Goal: Information Seeking & Learning: Learn about a topic

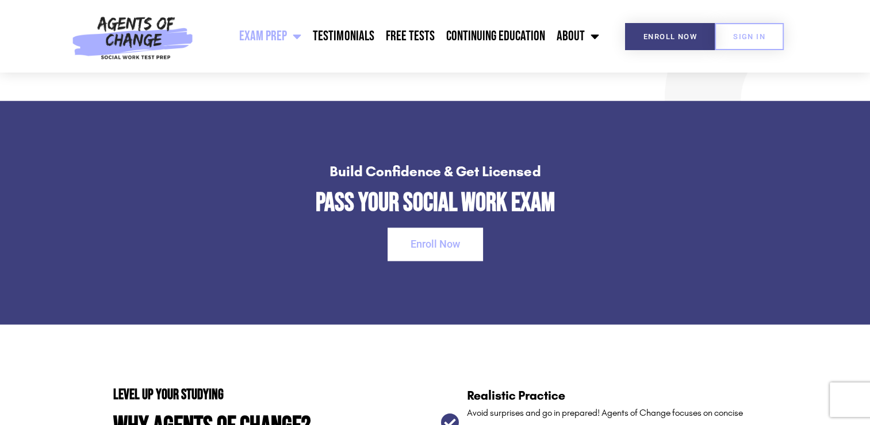
scroll to position [1323, 0]
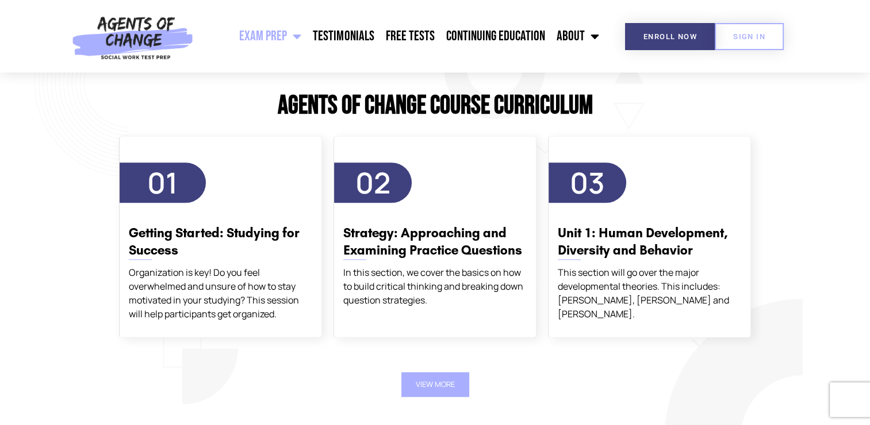
click at [301, 36] on span "Menu" at bounding box center [294, 36] width 14 height 25
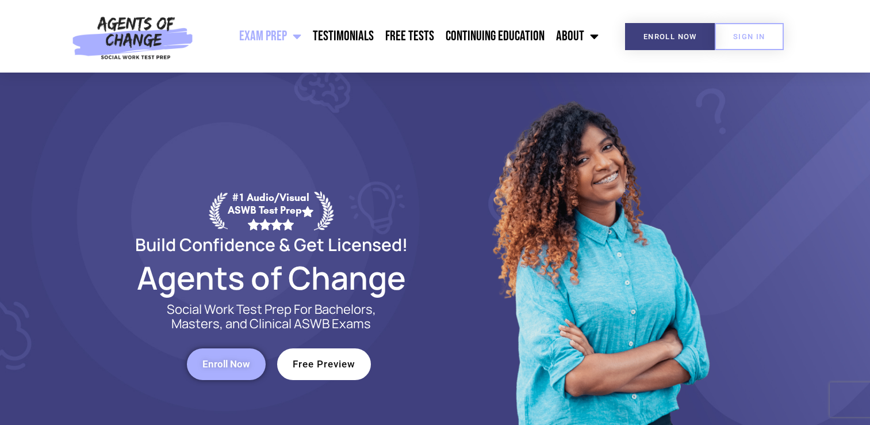
click at [299, 36] on span "Menu" at bounding box center [294, 36] width 14 height 25
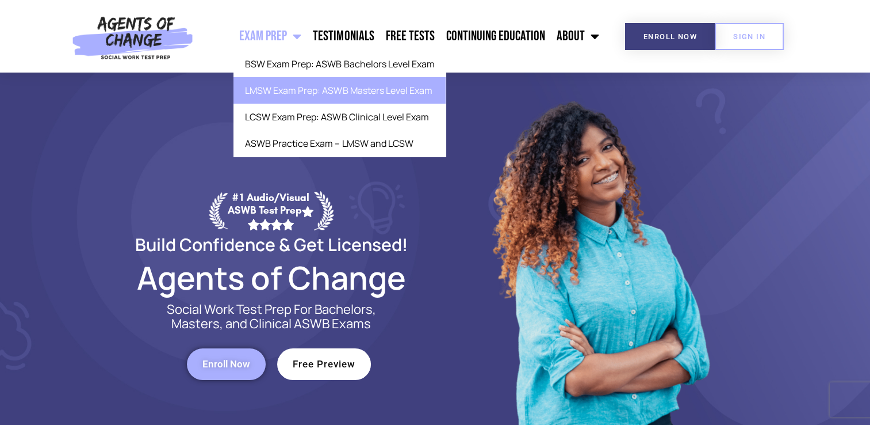
click at [324, 98] on link "LMSW Exam Prep: ASWB Masters Level Exam" at bounding box center [340, 90] width 212 height 26
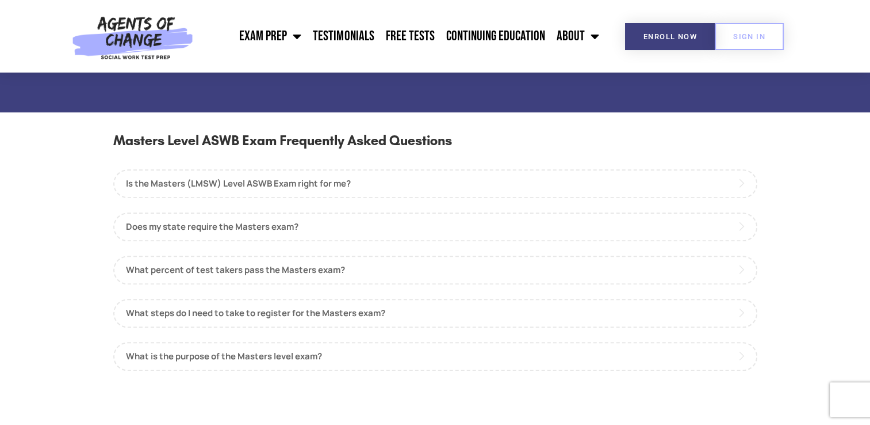
scroll to position [1036, 0]
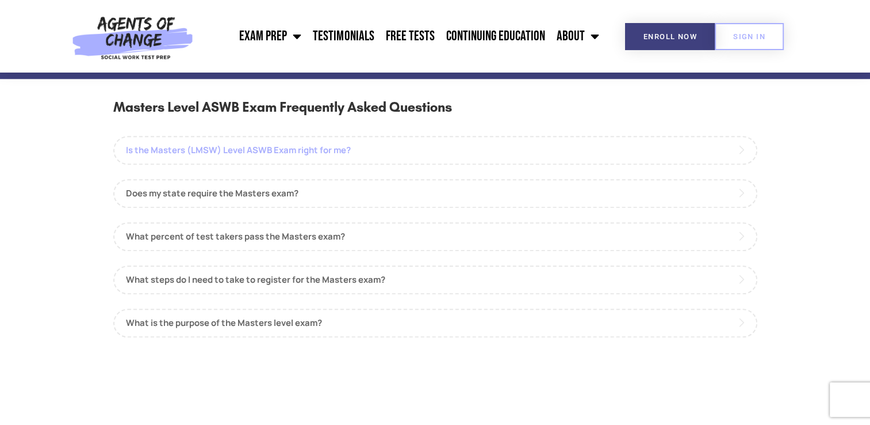
click at [281, 151] on link "Is the Masters (LMSW) Level ASWB Exam right for me?" at bounding box center [435, 150] width 644 height 29
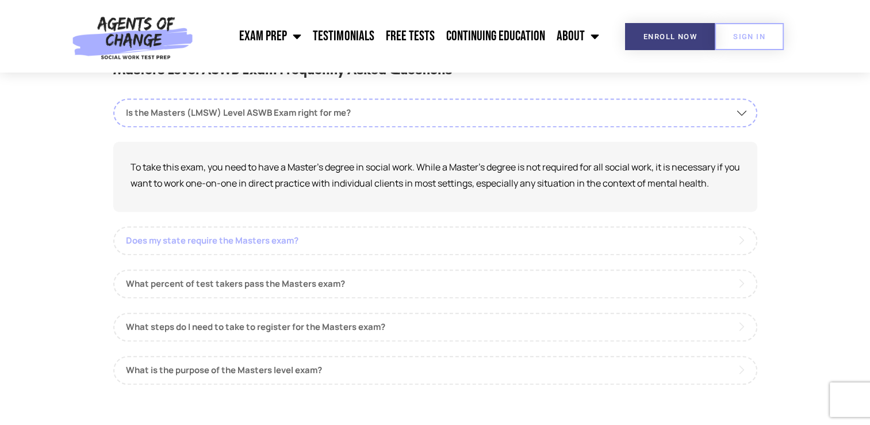
scroll to position [1093, 0]
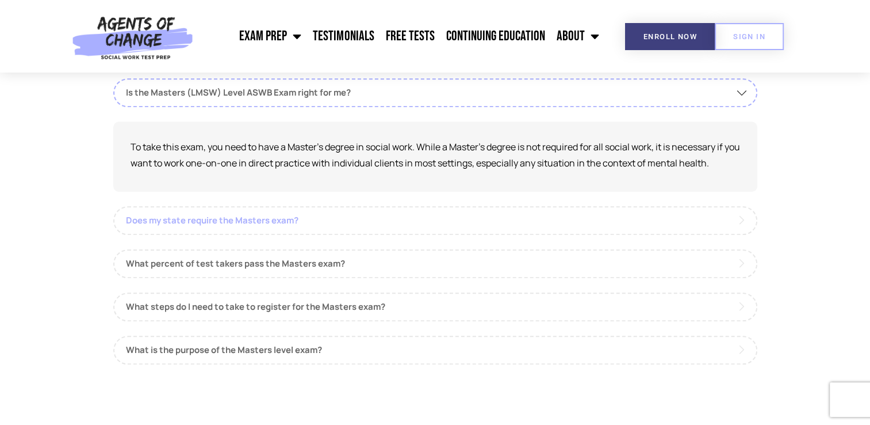
click at [269, 217] on link "Does my state require the Masters exam?" at bounding box center [435, 220] width 644 height 29
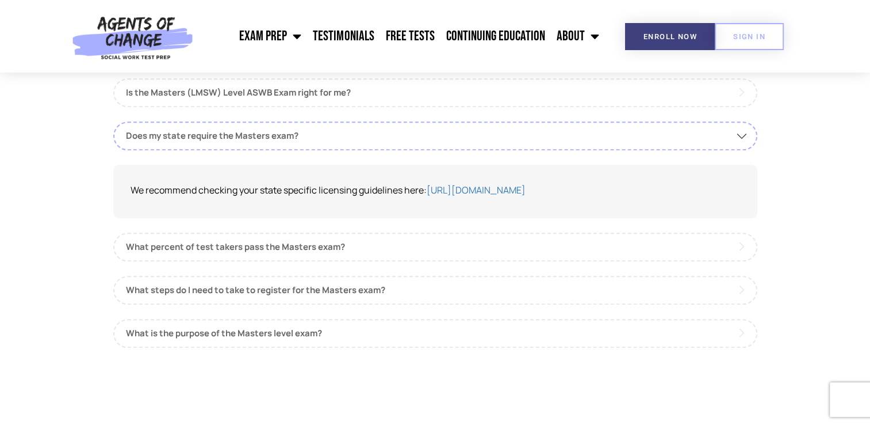
scroll to position [1151, 0]
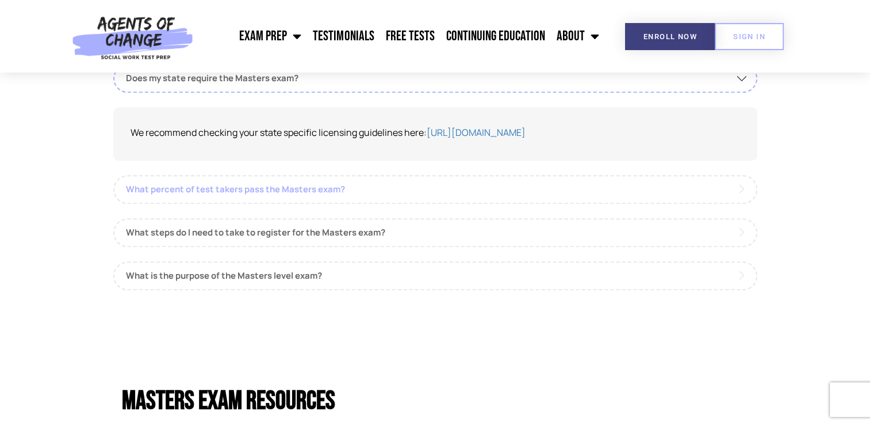
click at [264, 190] on link "What percent of test takers pass the Masters exam?" at bounding box center [435, 189] width 644 height 29
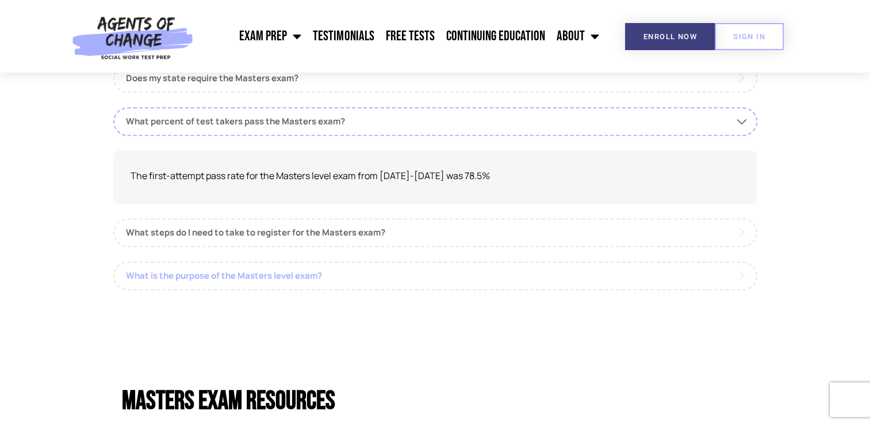
click at [276, 275] on link "What is the purpose of the Masters level exam?" at bounding box center [435, 275] width 644 height 29
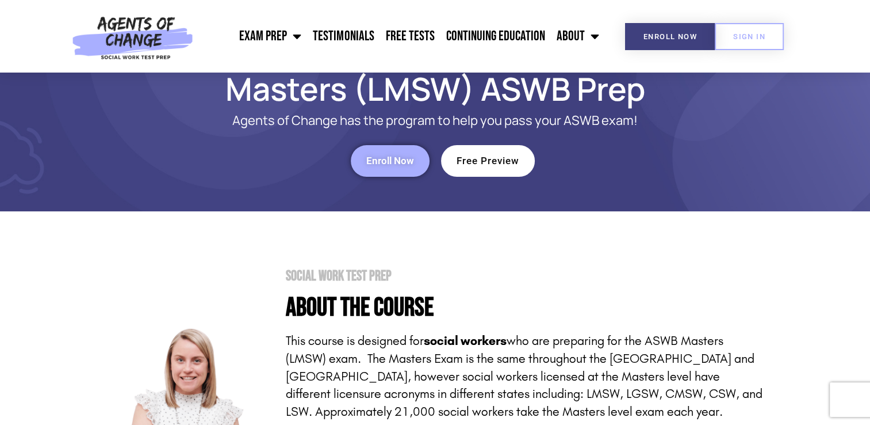
scroll to position [0, 0]
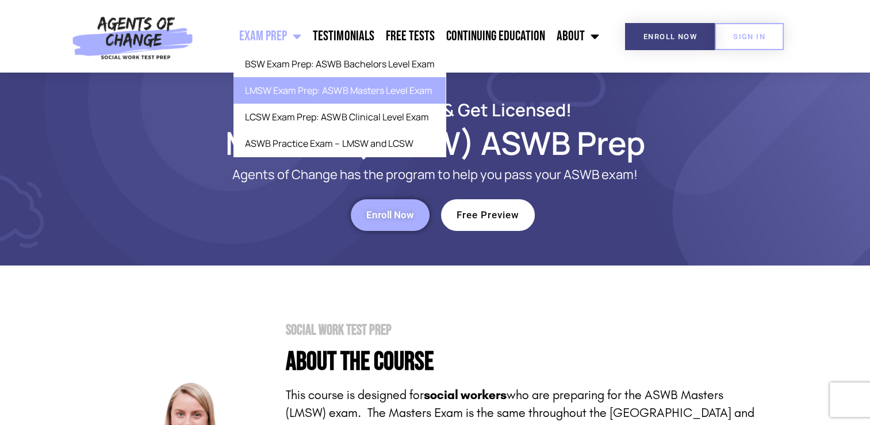
click at [627, 240] on section "Build Confidence & Get Licensed! Masters (LMSW) ASWB Prep Agents of Change has …" at bounding box center [435, 168] width 870 height 193
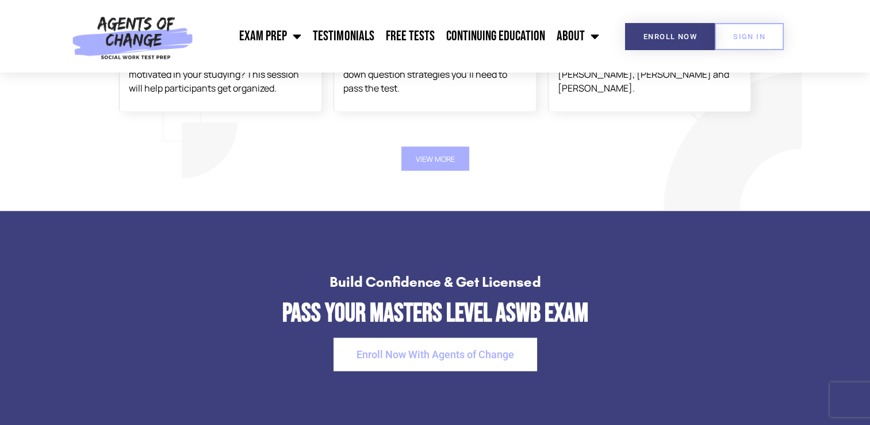
scroll to position [2129, 0]
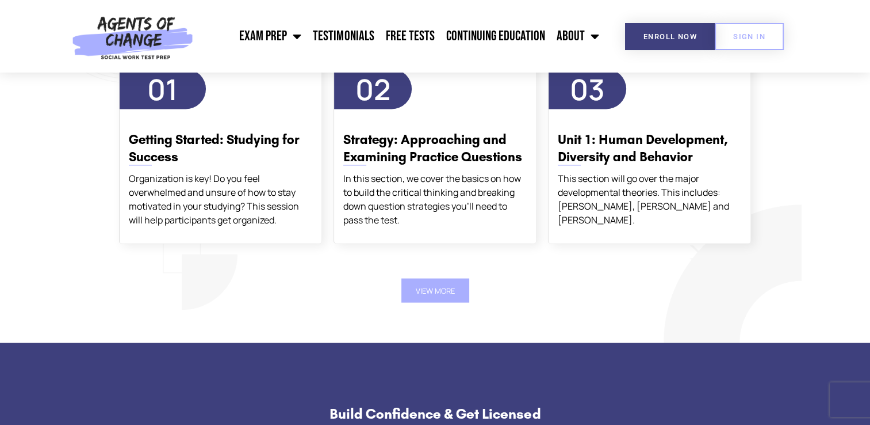
click at [420, 287] on button "View More" at bounding box center [436, 290] width 68 height 25
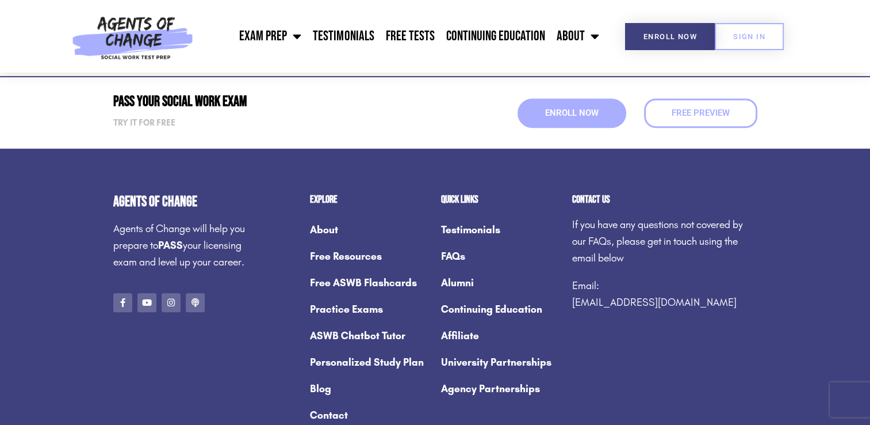
scroll to position [4948, 0]
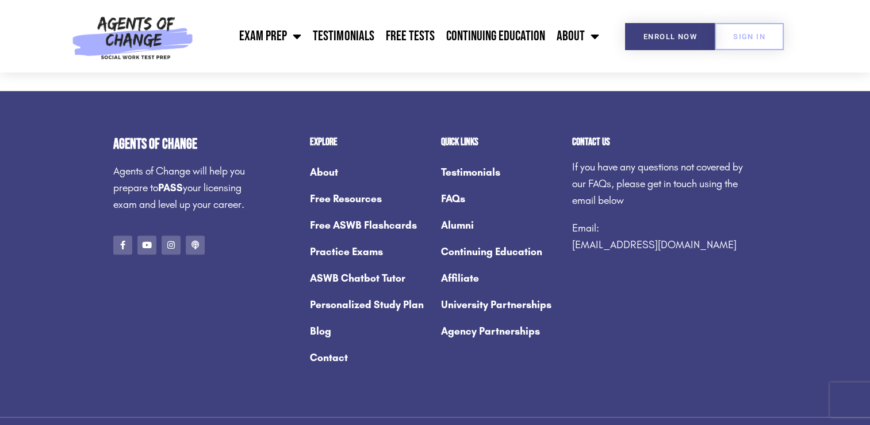
click at [376, 220] on link "Free ASWB Flashcards" at bounding box center [370, 225] width 120 height 26
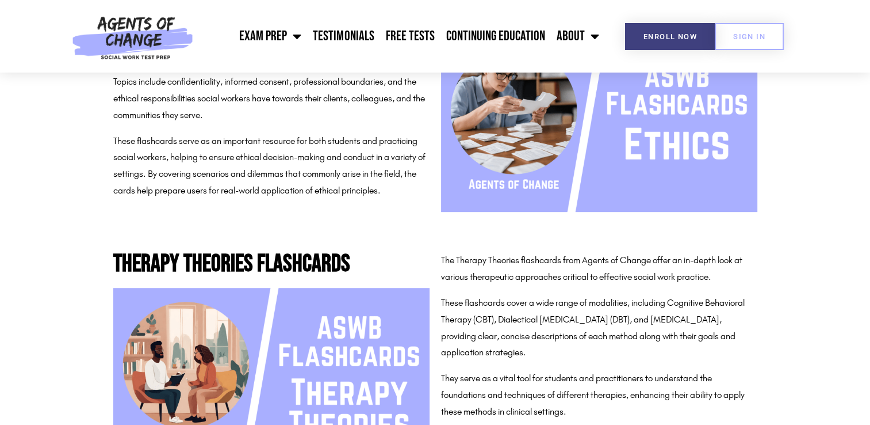
scroll to position [748, 0]
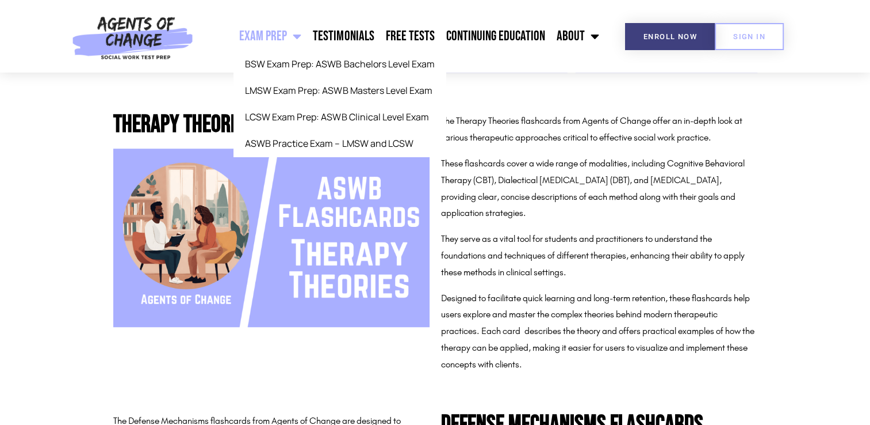
click at [300, 31] on span "Menu" at bounding box center [294, 36] width 14 height 25
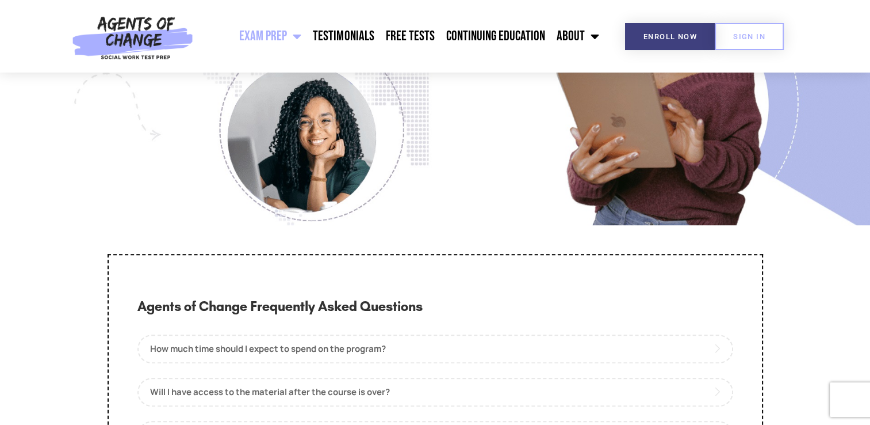
scroll to position [5293, 0]
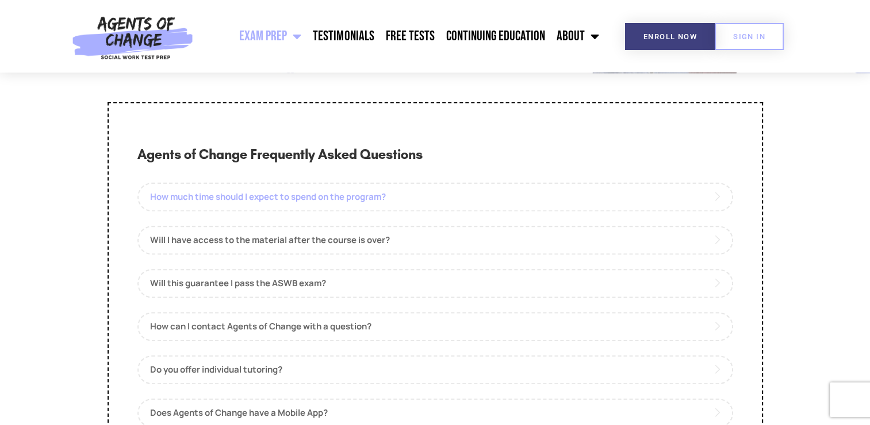
click at [406, 208] on link "How much time should I expect to spend on the program?" at bounding box center [436, 196] width 596 height 29
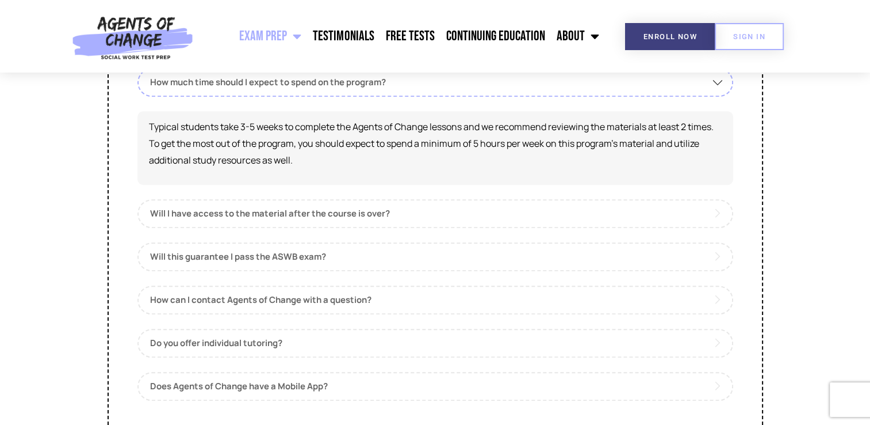
scroll to position [5408, 0]
click at [360, 227] on link "Will I have access to the material after the course is over?" at bounding box center [436, 212] width 596 height 29
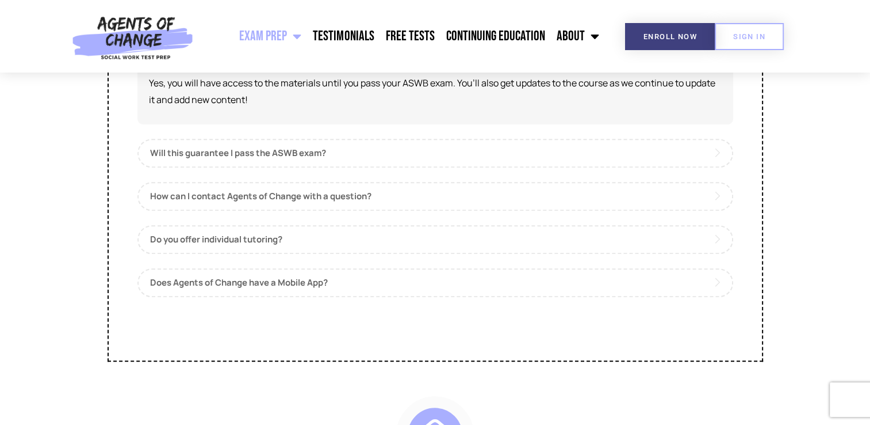
scroll to position [5523, 0]
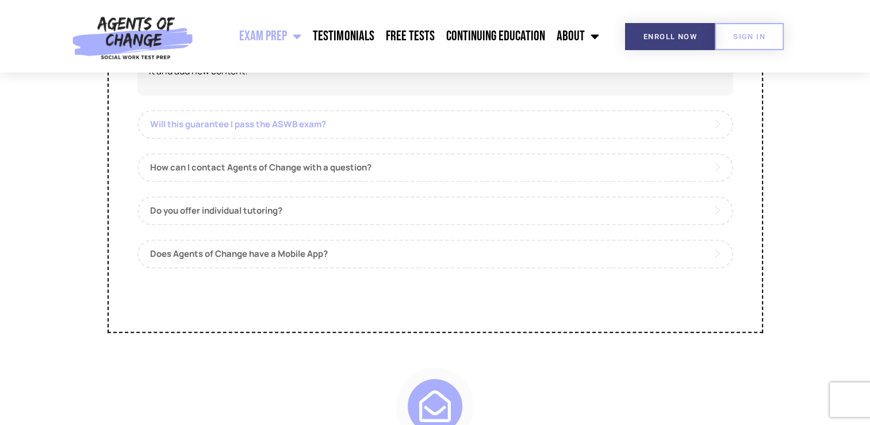
click at [288, 139] on link "Will this guarantee I pass the ASWB exam?" at bounding box center [436, 124] width 596 height 29
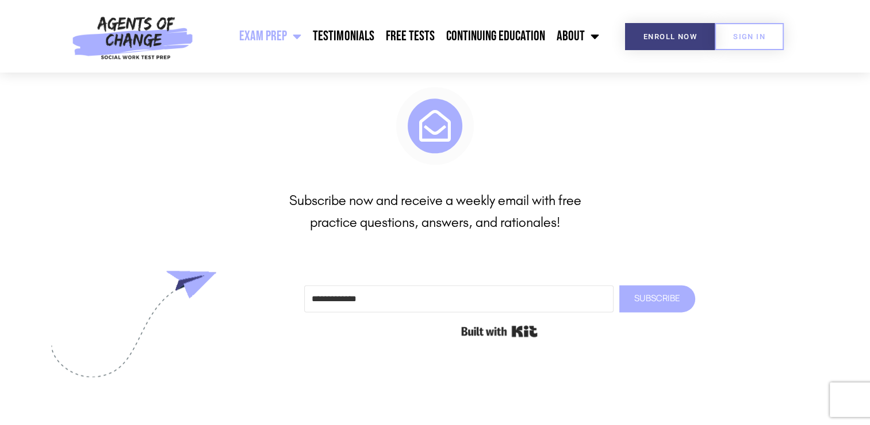
scroll to position [6156, 0]
